Goal: Task Accomplishment & Management: Manage account settings

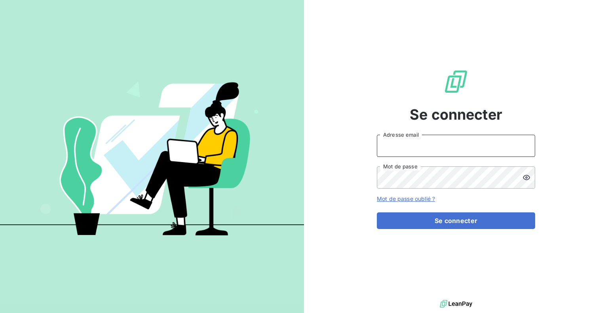
type input "[PERSON_NAME][EMAIL_ADDRESS][DOMAIN_NAME]"
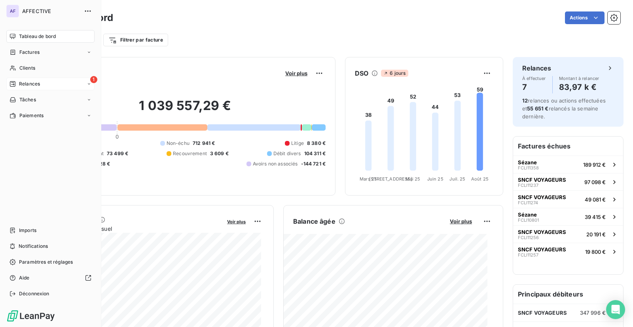
click at [12, 83] on icon at bounding box center [12, 84] width 6 height 6
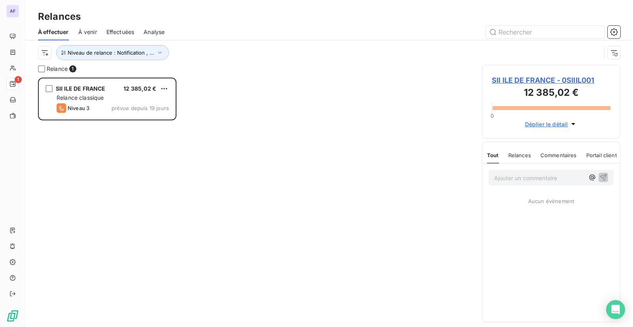
scroll to position [243, 133]
